Goal: Check status: Check status

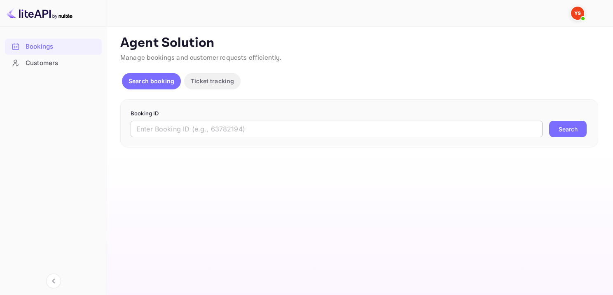
click at [260, 132] on input "text" at bounding box center [337, 129] width 412 height 16
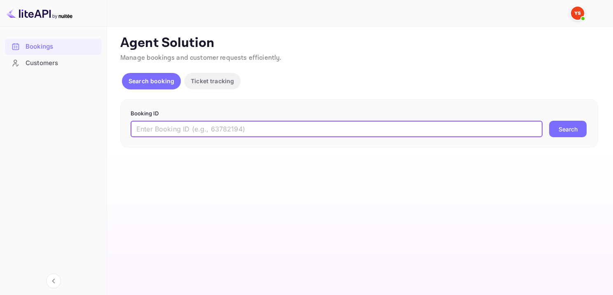
paste input "6841364"
type input "6841364"
click at [573, 129] on button "Search" at bounding box center [568, 129] width 38 height 16
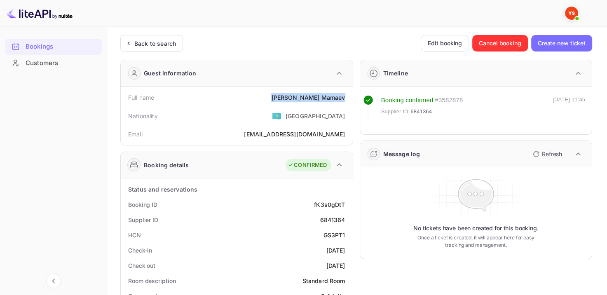
drag, startPoint x: 303, startPoint y: 98, endPoint x: 346, endPoint y: 99, distance: 42.5
click at [346, 99] on div "Full name [PERSON_NAME]" at bounding box center [236, 97] width 225 height 15
copy div "[PERSON_NAME]"
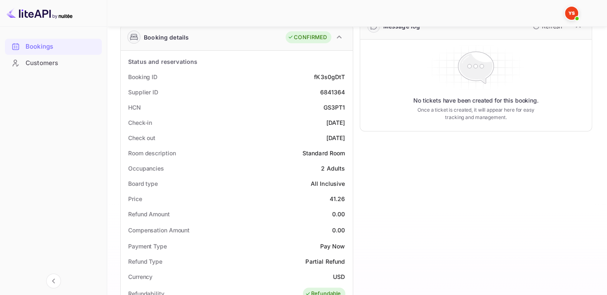
scroll to position [206, 0]
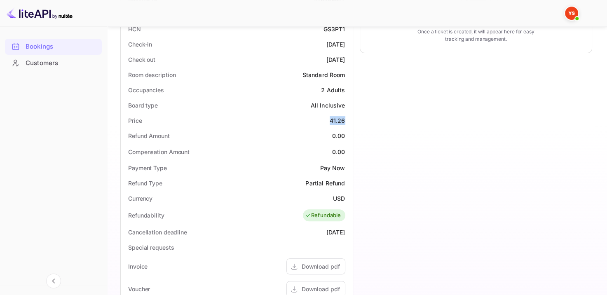
drag, startPoint x: 322, startPoint y: 120, endPoint x: 346, endPoint y: 119, distance: 24.3
click at [346, 119] on div "Price 41.26" at bounding box center [236, 120] width 225 height 15
copy div "41.26"
